Goal: Transaction & Acquisition: Obtain resource

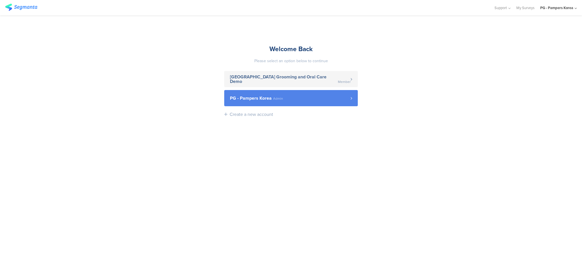
click at [289, 102] on link "PG - Pampers Korea Admin" at bounding box center [291, 98] width 134 height 16
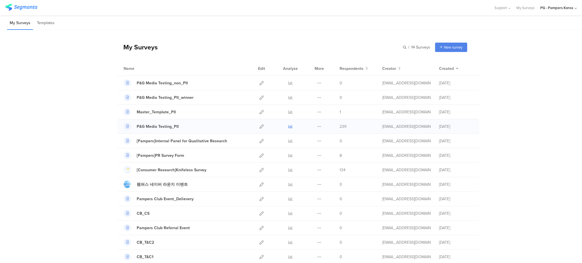
click at [289, 126] on icon at bounding box center [290, 126] width 4 height 4
click at [288, 84] on icon at bounding box center [290, 83] width 4 height 4
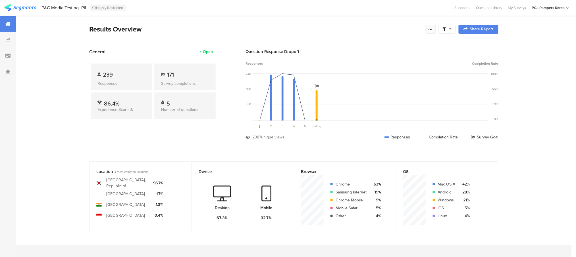
click at [433, 31] on icon at bounding box center [430, 29] width 5 height 5
click at [401, 82] on section "Export Results" at bounding box center [393, 86] width 91 height 12
click at [385, 86] on div "Export Results" at bounding box center [393, 87] width 91 height 6
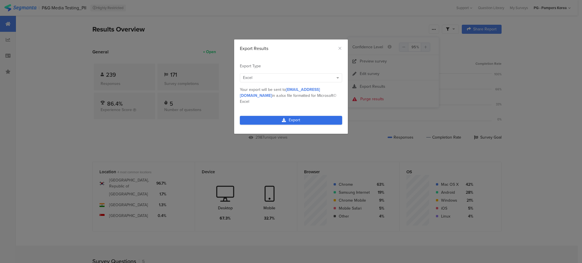
click at [274, 116] on link "Export" at bounding box center [291, 120] width 102 height 9
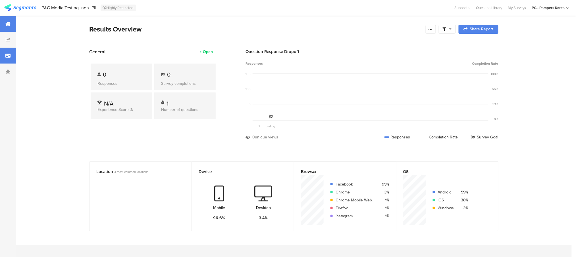
click at [12, 57] on div at bounding box center [8, 56] width 16 height 16
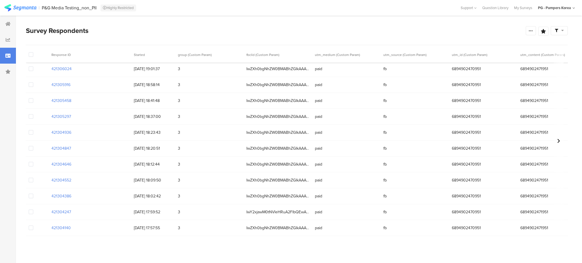
scroll to position [1903, 0]
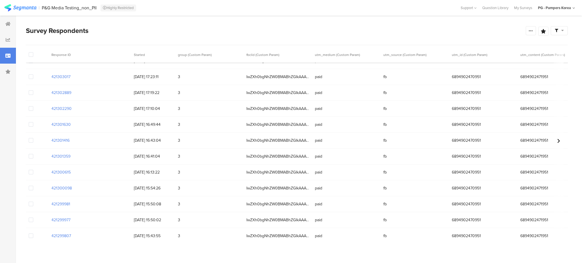
click at [295, 76] on span "IwZXh0bgNhZW0BMABhZGlkAAAGRXmgQL8BHpjJmYPPWngQYnGA0aUskNWSi_3Ku2_bFPc1dhf_KSB5H…" at bounding box center [277, 77] width 63 height 6
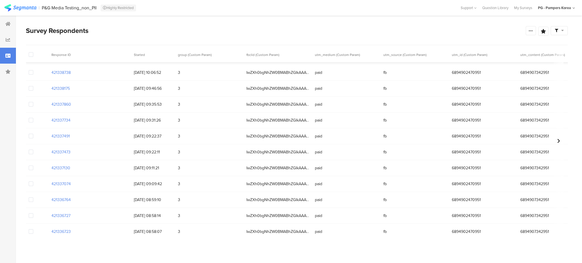
scroll to position [0, 0]
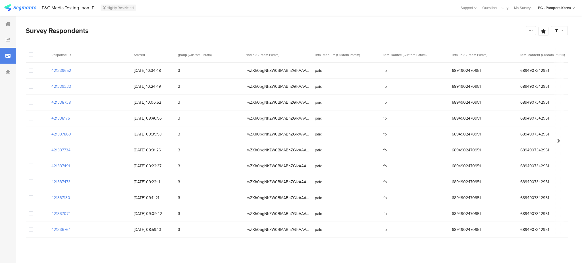
click at [298, 71] on span "IwZXh0bgNhZW0BMABhZGlkAAAGRXmripcBHgYyXdVxogaIA65_Wo4ngSLRHWORCoJg1Zhi2EIxnE-0m…" at bounding box center [277, 71] width 63 height 6
click at [298, 91] on div "IwZXh0bgNhZW0BMABhZGlkAAAGRXmripcBHjmKqUClWpZHrC1cJ2C-YZI3bQhGUpfFrBWeipoO80fqH…" at bounding box center [277, 87] width 68 height 12
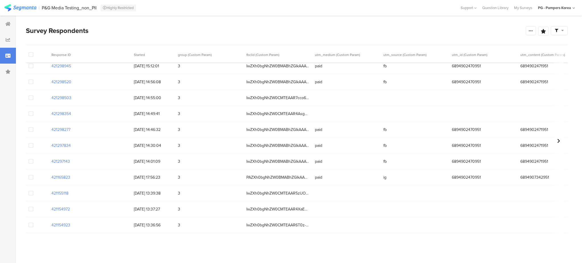
scroll to position [2173, 0]
click at [557, 139] on icon at bounding box center [558, 141] width 3 height 5
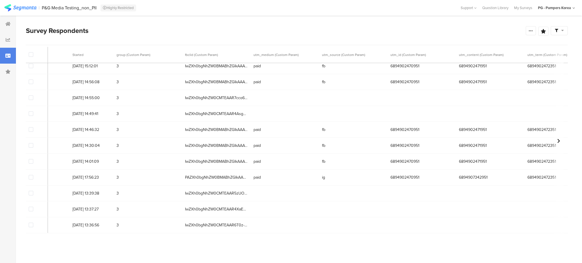
click at [557, 139] on icon at bounding box center [558, 141] width 3 height 5
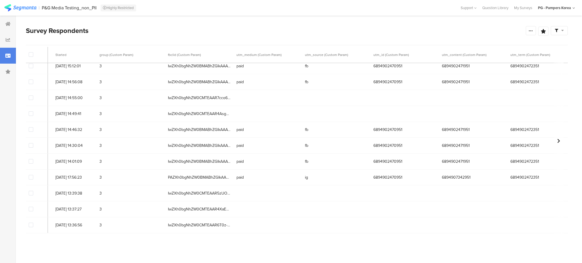
click at [557, 139] on icon at bounding box center [558, 141] width 3 height 5
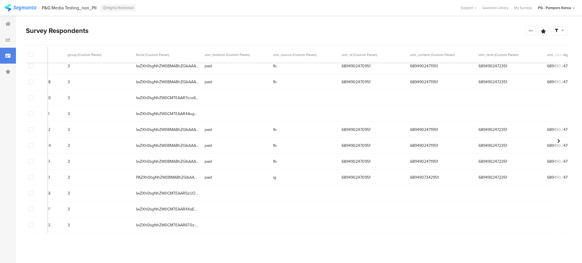
click at [557, 139] on icon at bounding box center [558, 141] width 3 height 5
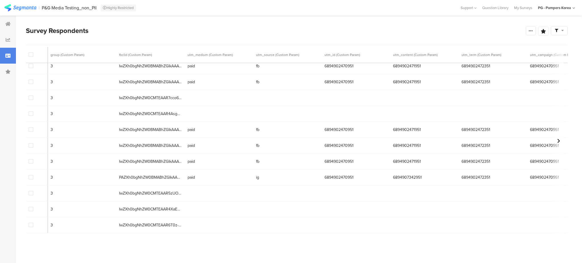
click at [557, 139] on icon at bounding box center [558, 141] width 3 height 5
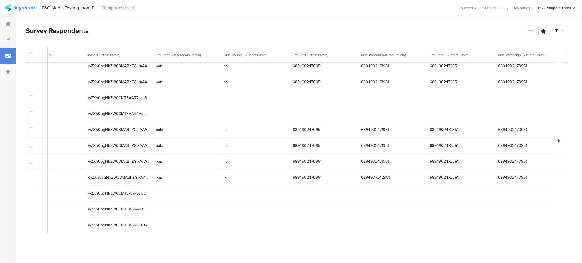
click at [557, 139] on icon at bounding box center [558, 141] width 3 height 5
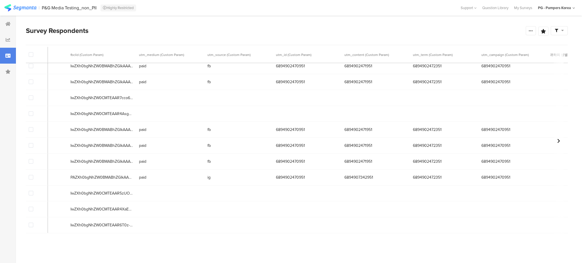
click at [557, 139] on icon at bounding box center [558, 141] width 3 height 5
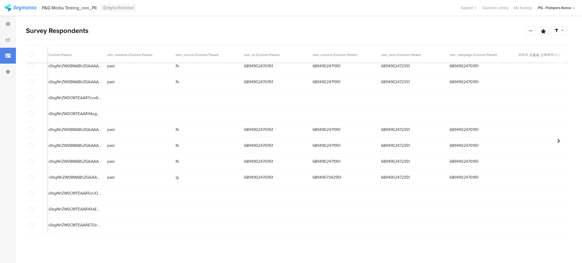
click at [557, 139] on icon at bounding box center [558, 141] width 3 height 5
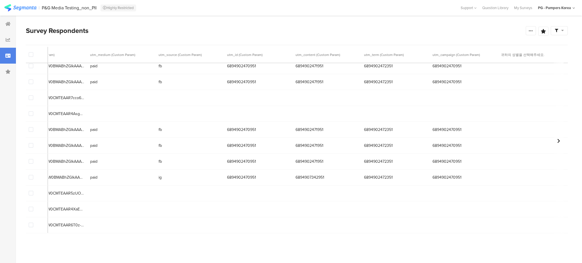
click at [557, 139] on icon at bounding box center [558, 141] width 3 height 5
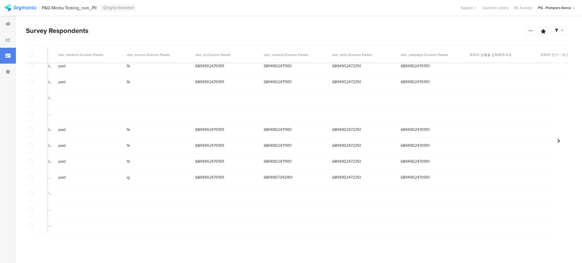
click at [557, 139] on icon at bounding box center [558, 141] width 3 height 5
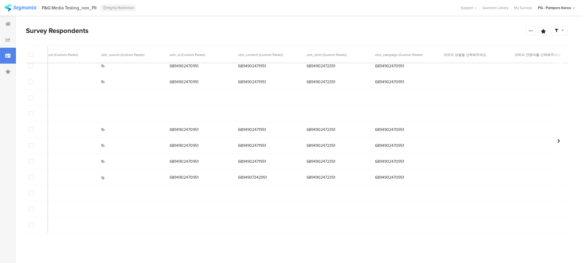
click at [557, 139] on icon at bounding box center [558, 141] width 3 height 5
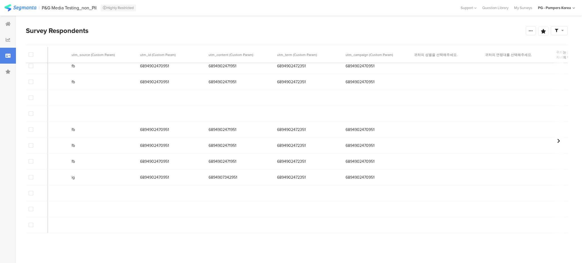
click at [557, 139] on icon at bounding box center [558, 141] width 3 height 5
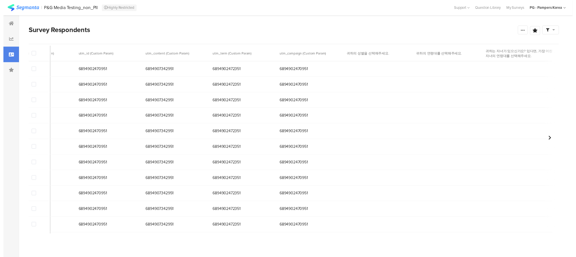
scroll to position [0, 0]
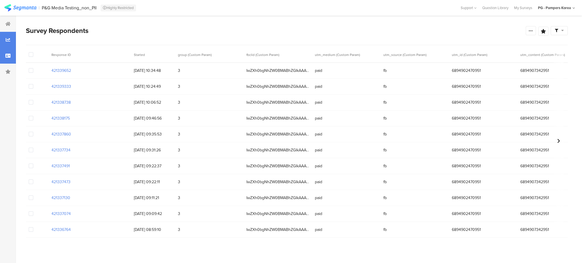
click at [15, 43] on div at bounding box center [8, 40] width 16 height 16
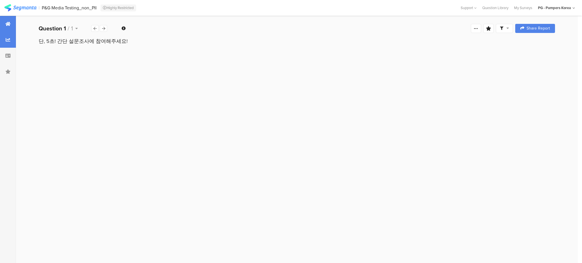
click at [8, 20] on div at bounding box center [8, 24] width 16 height 16
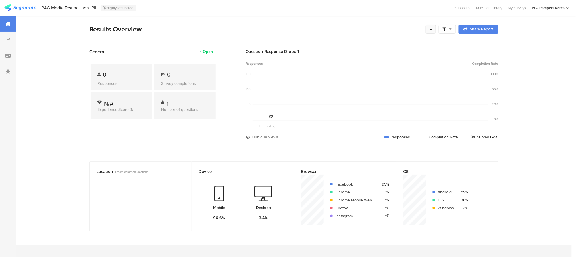
click at [433, 27] on icon at bounding box center [430, 29] width 5 height 5
click at [389, 85] on div "Export Results" at bounding box center [393, 87] width 91 height 6
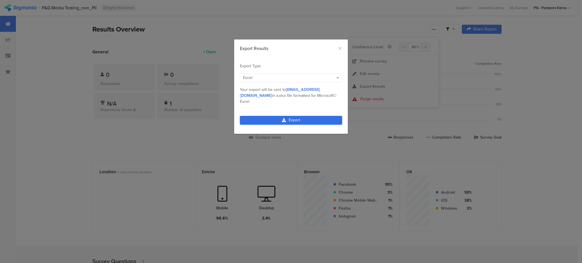
click at [322, 116] on link "Export" at bounding box center [291, 120] width 102 height 9
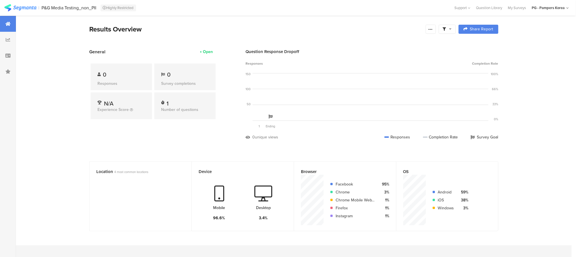
click at [170, 38] on section "Results Overview Complete Responses Only Edit Sample Share Report Share Cancel …" at bounding box center [293, 36] width 454 height 24
drag, startPoint x: 432, startPoint y: 33, endPoint x: 429, endPoint y: 32, distance: 3.3
click at [429, 32] on div at bounding box center [431, 29] width 10 height 9
click at [395, 88] on div "Export Results" at bounding box center [393, 87] width 91 height 6
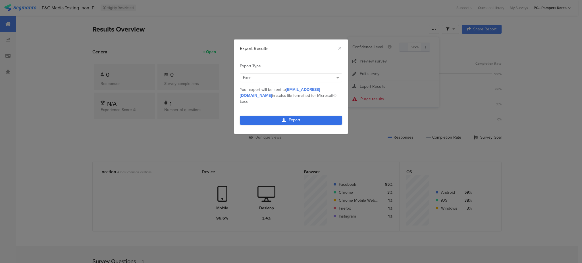
click at [321, 116] on link "Export" at bounding box center [291, 120] width 102 height 9
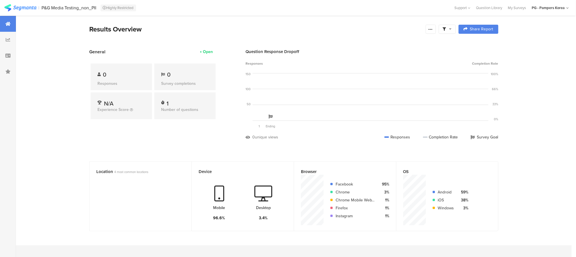
click at [535, 151] on section "Results Overview Complete Responses Only Edit Sample Share Report Share Cancel …" at bounding box center [294, 194] width 556 height 356
click at [373, 50] on div "Question Response Dropoff" at bounding box center [371, 52] width 253 height 6
